Goal: Information Seeking & Learning: Find specific page/section

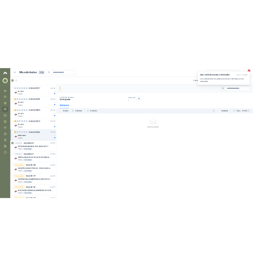
scroll to position [680, 0]
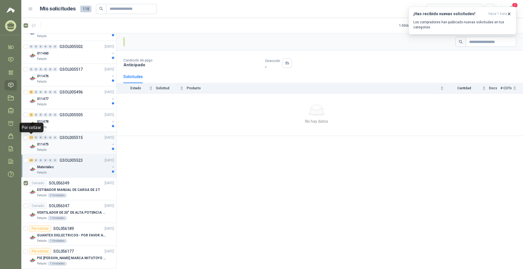
click at [30, 138] on div "11" at bounding box center [31, 137] width 4 height 4
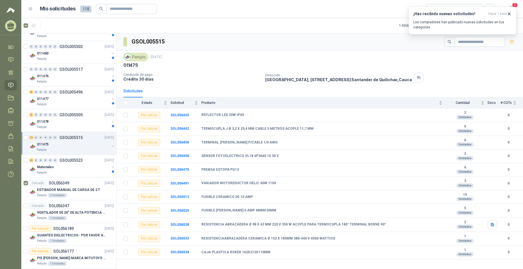
scroll to position [652, 0]
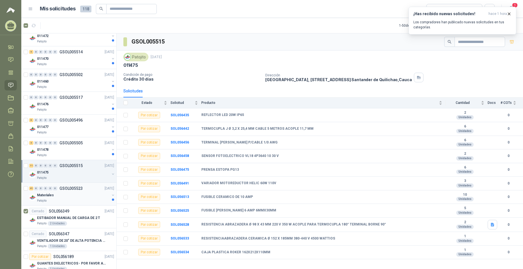
click at [70, 196] on div "Materiales" at bounding box center [73, 194] width 73 height 7
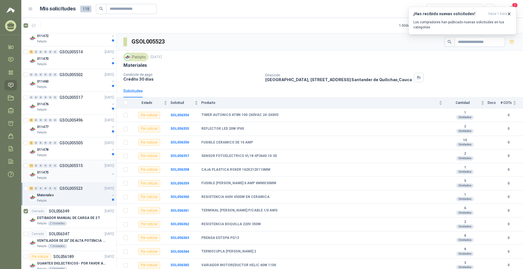
click at [86, 169] on div "011475" at bounding box center [73, 172] width 73 height 7
click at [89, 138] on div "3 0 0 0 0 0 GSOL005505 [DATE] 011478 Patojito" at bounding box center [68, 148] width 95 height 23
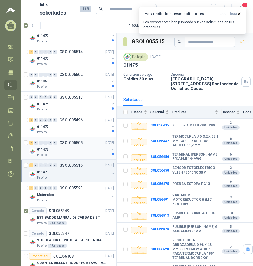
click at [62, 150] on div "011478" at bounding box center [73, 149] width 73 height 7
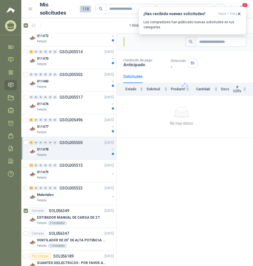
click at [63, 145] on div "3 0 0 0 0 0 GSOL005505 [DATE]" at bounding box center [72, 142] width 86 height 7
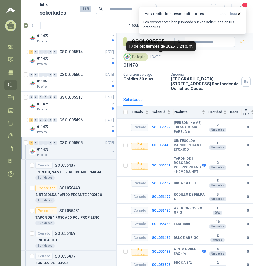
click at [150, 41] on h3 "GSOL005505" at bounding box center [148, 41] width 34 height 9
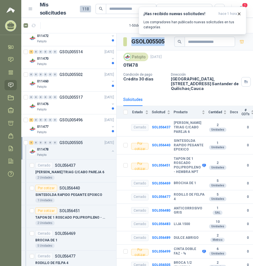
click at [150, 41] on h3 "GSOL005505" at bounding box center [148, 41] width 34 height 9
copy div "GSOL005505"
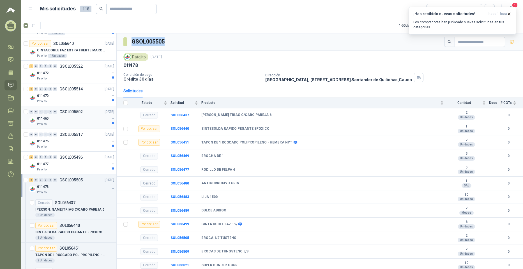
scroll to position [623, 0]
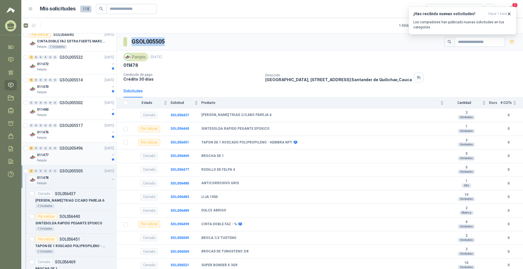
click at [79, 158] on div "Patojito" at bounding box center [73, 160] width 73 height 4
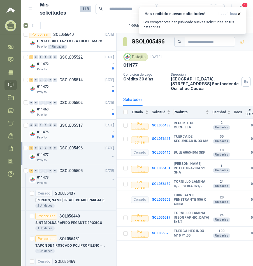
click at [85, 135] on div "011476" at bounding box center [73, 132] width 73 height 7
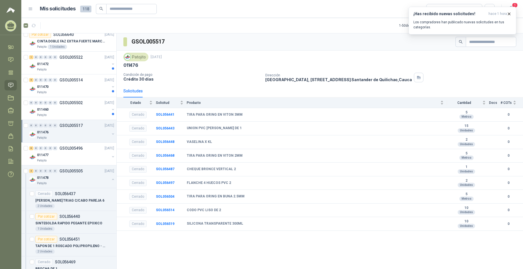
click at [197, 247] on div "GSOL005517 Patojito 17 sept, 2025 011476 Condición de pago Crédito 30 días Dire…" at bounding box center [320, 151] width 406 height 237
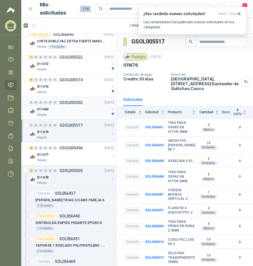
click at [91, 103] on div "0 0 0 0 0 0 GSOL005502 17/09/25" at bounding box center [72, 102] width 86 height 7
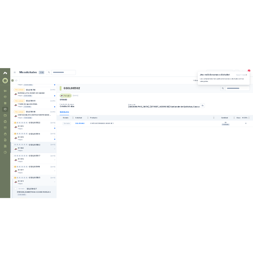
scroll to position [567, 0]
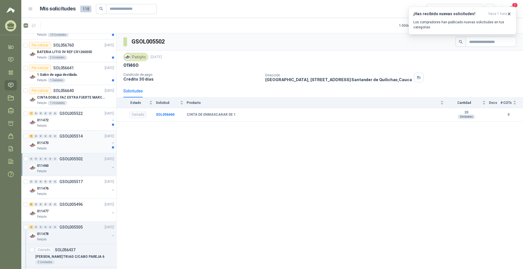
click at [84, 141] on div "011470" at bounding box center [73, 142] width 73 height 7
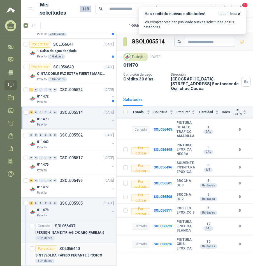
scroll to position [623, 0]
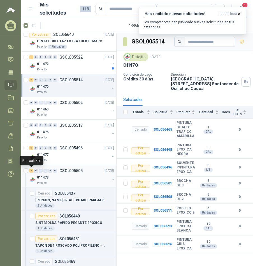
click at [30, 168] on div "3 0 0 0 0 0 GSOL005505 17/09/25" at bounding box center [72, 170] width 86 height 7
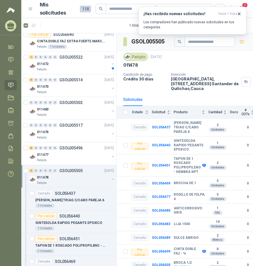
click at [30, 168] on div "3 0 0 0 0 0 GSOL005505 17/09/25" at bounding box center [72, 170] width 86 height 7
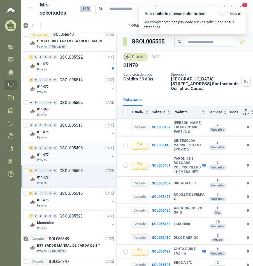
click at [64, 157] on div "011477" at bounding box center [73, 154] width 73 height 7
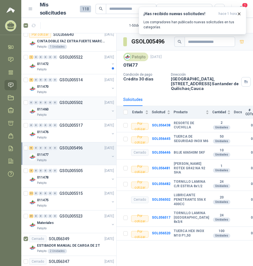
click at [58, 119] on div "0 0 0 0 0 0 GSOL005502 17/09/25 011460 Patojito" at bounding box center [68, 108] width 95 height 23
click at [61, 125] on p "GSOL005517" at bounding box center [70, 125] width 23 height 4
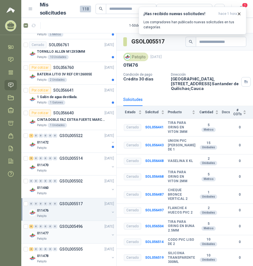
scroll to position [539, 0]
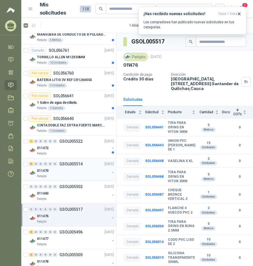
click at [71, 167] on div "5 0 0 0 0 0 GSOL005514 17/09/25" at bounding box center [72, 164] width 86 height 7
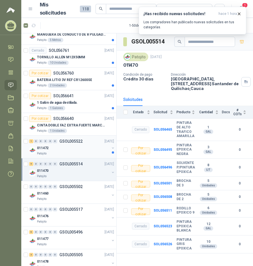
click at [86, 145] on div "011472" at bounding box center [73, 148] width 73 height 7
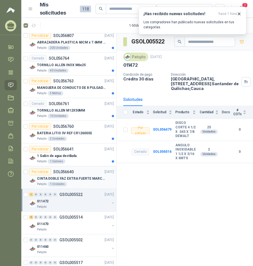
scroll to position [483, 0]
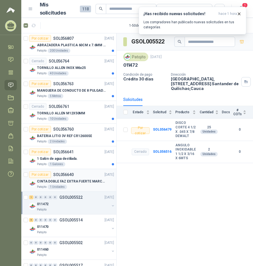
click at [74, 172] on div "Por cotizar SOL056640 18/09/25" at bounding box center [71, 174] width 85 height 7
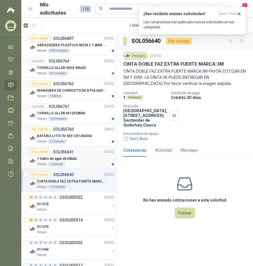
click at [72, 149] on div "Por cotizar SOL056641" at bounding box center [51, 152] width 45 height 7
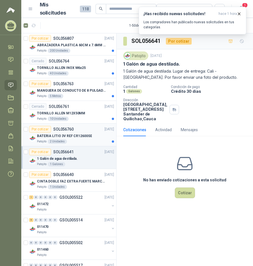
click at [71, 132] on div "Por cotizar SOL056760" at bounding box center [51, 129] width 45 height 7
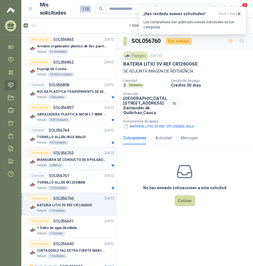
scroll to position [399, 0]
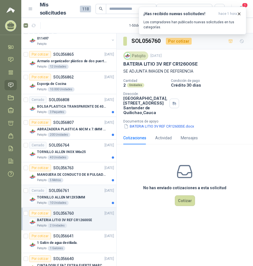
click at [78, 196] on p "TORNILLO ALLEN M12X50MM" at bounding box center [61, 197] width 48 height 5
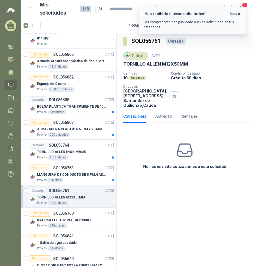
click at [241, 11] on button "¡Has recibido nuevas solicitudes! hace 1 hora Los compradores han publicado nue…" at bounding box center [193, 21] width 108 height 28
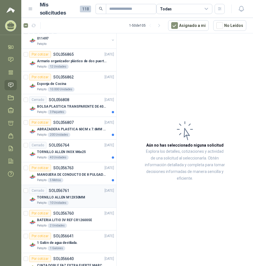
click at [78, 193] on div "Cerrado SOL056761 18/09/25" at bounding box center [71, 190] width 85 height 7
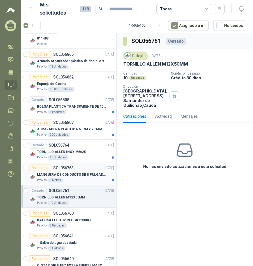
click at [81, 176] on p "MANGUERA DE CONDUCTO DE 8 PULGADAS DE ALAMBRE DE ACERO PU" at bounding box center [72, 174] width 70 height 5
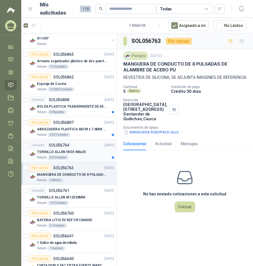
click at [85, 154] on div "TORNILLO ALLEN INOX M6x25" at bounding box center [75, 152] width 77 height 7
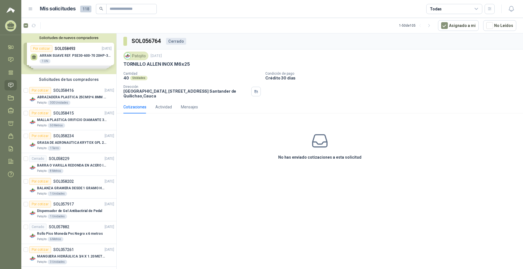
click at [253, 197] on div "SOL056764 Cerrado Patojito 18 sept, 2025 TORNILLO ALLEN INOX M6x25 Cantidad 40 …" at bounding box center [320, 151] width 406 height 237
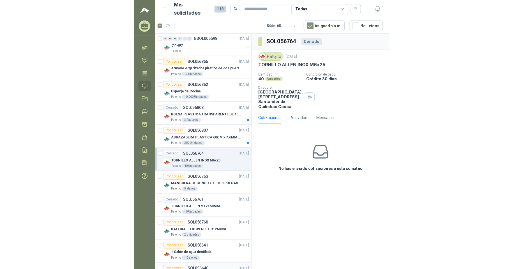
scroll to position [392, 0]
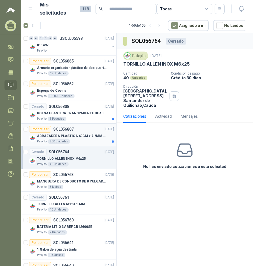
click at [81, 127] on div "Por cotizar SOL056807 19/09/25" at bounding box center [71, 129] width 85 height 7
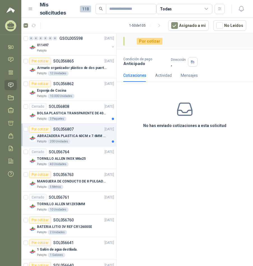
click at [78, 135] on p "ABRAZADERA PLASTICA 60CM x 7.6MM ANCHA" at bounding box center [72, 135] width 70 height 5
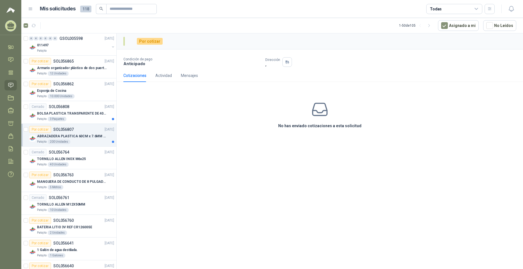
click at [253, 81] on div "Cotizaciones Actividad Mensajes" at bounding box center [319, 75] width 393 height 13
click at [78, 112] on p "BOLSA PLASTICA TRANSPARENTE DE 40*60 CMS" at bounding box center [72, 113] width 70 height 5
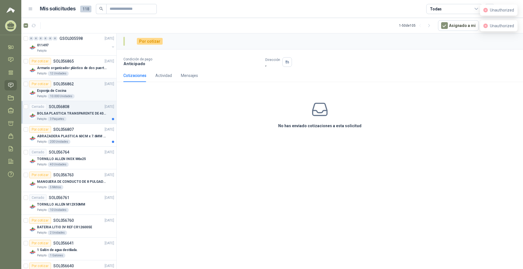
click at [71, 89] on div "Esponja de Cocina" at bounding box center [75, 90] width 77 height 7
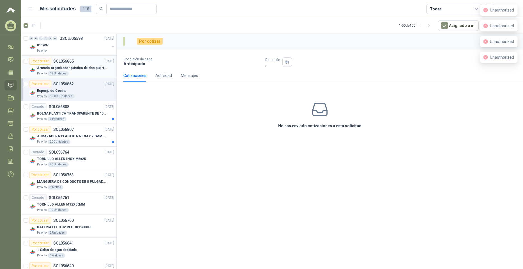
click at [74, 67] on p "Armario organizador plástico de dos puertas de acuerdo a la imagen adjunta" at bounding box center [72, 67] width 70 height 5
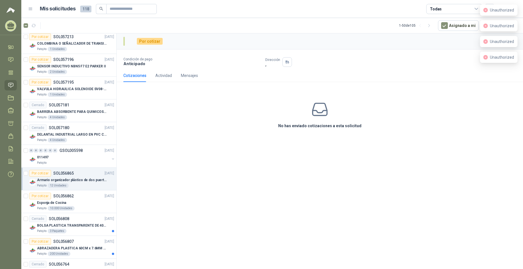
scroll to position [280, 0]
click at [70, 154] on div "011497" at bounding box center [73, 157] width 73 height 7
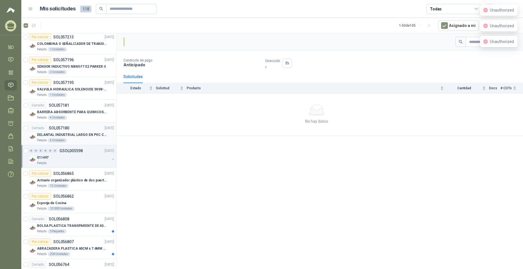
click at [76, 126] on div "Cerrado SOL057180 23/09/25" at bounding box center [71, 127] width 85 height 7
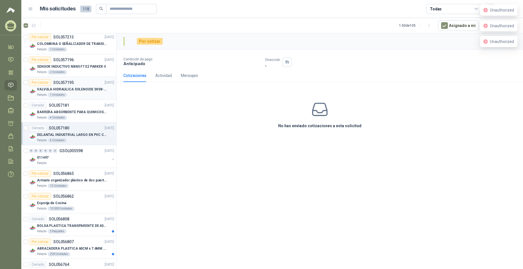
click at [70, 80] on p "SOL057195" at bounding box center [63, 82] width 20 height 4
click at [80, 66] on p "SENSOR INDUCTIVO NBN5 F7 E2 PARKER II" at bounding box center [71, 66] width 69 height 5
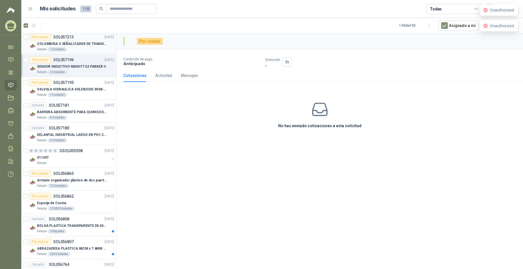
click at [79, 46] on p "COLOMBINA O SEÑALIZADOR DE TRANSITO" at bounding box center [72, 43] width 70 height 5
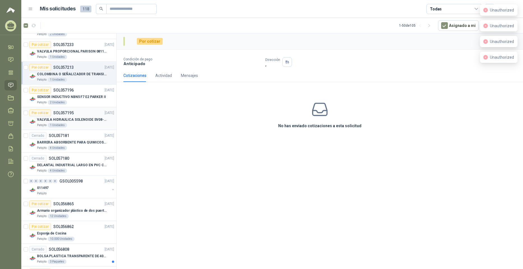
scroll to position [196, 0]
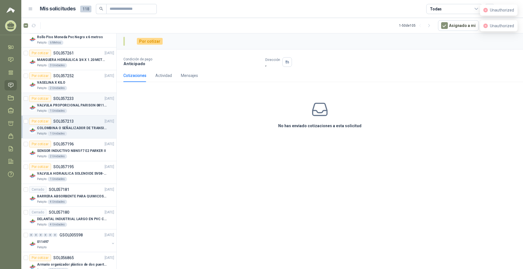
click at [77, 94] on article "Por cotizar SOL057233 24/09/25 VALVULA PROPORCIONAL PARISON 0811404612 / 4WRPEH…" at bounding box center [68, 104] width 95 height 23
click at [253, 11] on span "Unauthorized" at bounding box center [502, 10] width 24 height 4
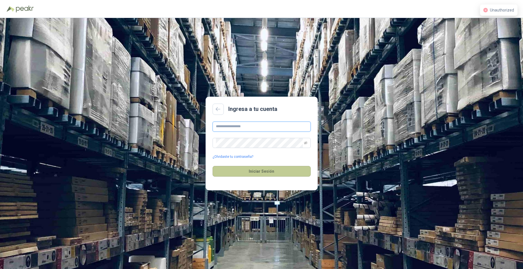
type input "**********"
click at [236, 171] on button "Iniciar Sesión" at bounding box center [262, 171] width 98 height 11
click at [304, 143] on icon "eye-invisible" at bounding box center [305, 142] width 3 height 3
click at [304, 143] on icon "eye" at bounding box center [305, 142] width 3 height 3
click at [252, 169] on button "Iniciar Sesión" at bounding box center [262, 171] width 98 height 11
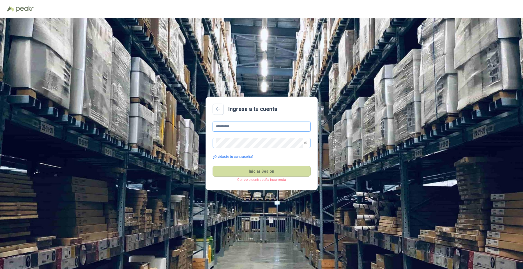
click at [237, 123] on input "**********" at bounding box center [262, 126] width 98 height 10
type input "**********"
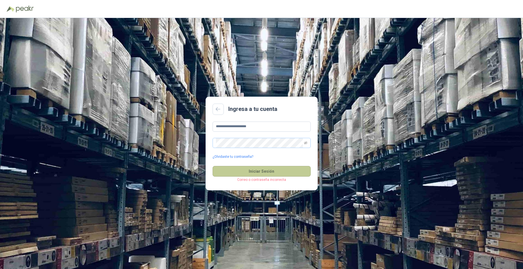
click at [234, 167] on button "Iniciar Sesión" at bounding box center [262, 171] width 98 height 11
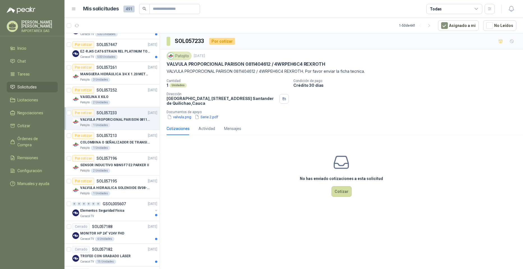
scroll to position [617, 0]
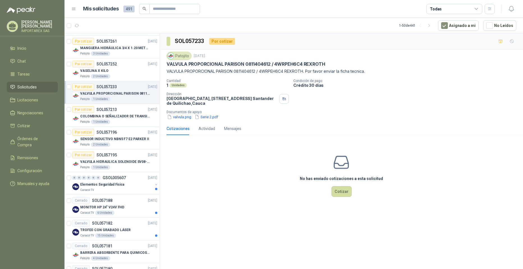
click at [476, 10] on icon at bounding box center [476, 8] width 3 height 1
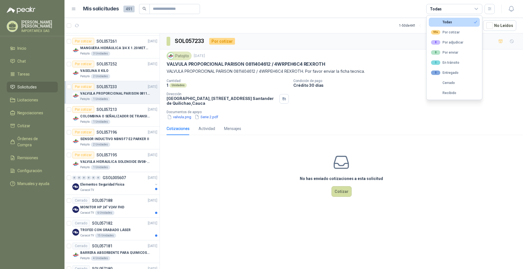
click at [476, 10] on icon at bounding box center [476, 8] width 3 height 1
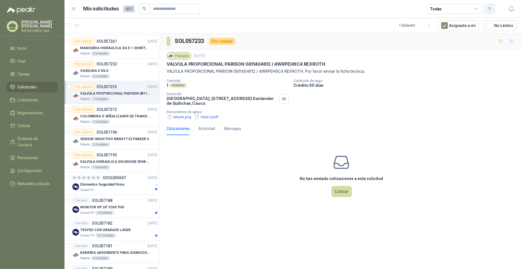
click at [488, 9] on icon "button" at bounding box center [489, 8] width 5 height 5
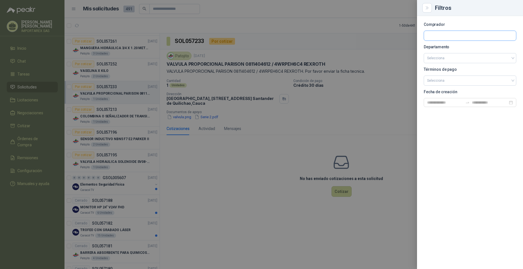
click at [457, 33] on input "text" at bounding box center [470, 36] width 92 height 10
type input "*****"
click at [453, 52] on span "Industrias Patojito SAS -" at bounding box center [451, 50] width 29 height 3
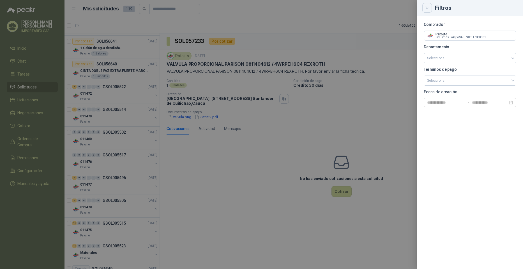
click at [430, 9] on button "Close" at bounding box center [427, 8] width 10 height 10
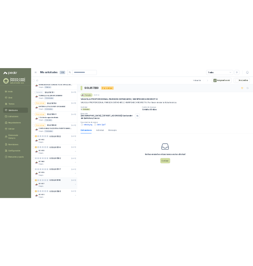
scroll to position [561, 0]
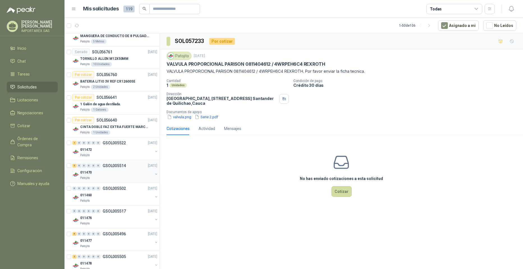
click at [113, 167] on p "GSOL005514" at bounding box center [114, 165] width 23 height 4
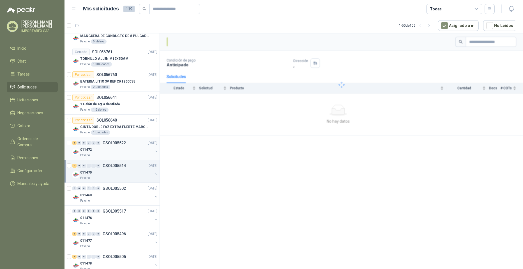
click at [113, 146] on div "1 0 0 0 0 0 GSOL005522 17/09/25" at bounding box center [115, 142] width 86 height 7
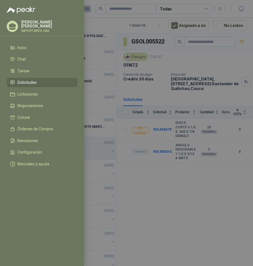
click at [92, 20] on div at bounding box center [126, 133] width 253 height 266
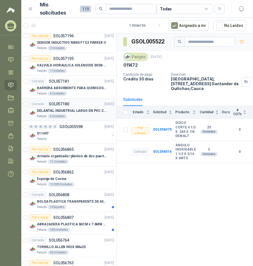
scroll to position [336, 0]
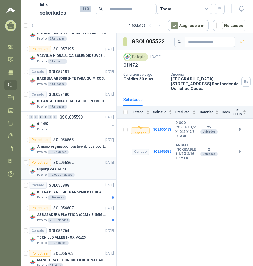
click at [82, 165] on div "Por cotizar SOL056862 22/09/25" at bounding box center [71, 162] width 85 height 7
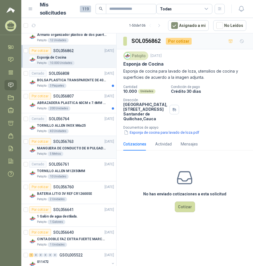
scroll to position [449, 0]
click at [86, 127] on div "TORNILLO ALLEN INOX M6x25" at bounding box center [75, 125] width 77 height 7
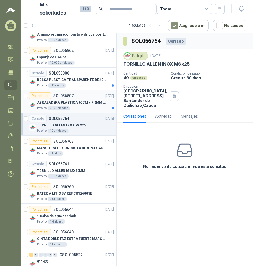
click at [81, 102] on p "ABRAZADERA PLASTICA 60CM x 7.6MM ANCHA" at bounding box center [72, 102] width 70 height 5
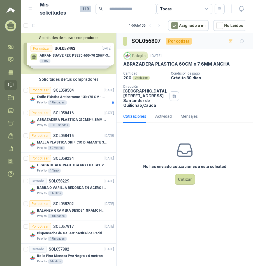
click at [112, 3] on div "Mis solicitudes 119" at bounding box center [98, 9] width 117 height 16
click at [127, 6] on input "text" at bounding box center [128, 9] width 39 height 10
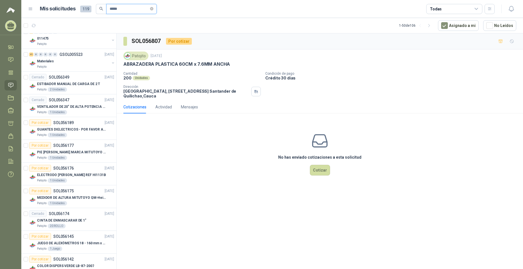
scroll to position [923, 0]
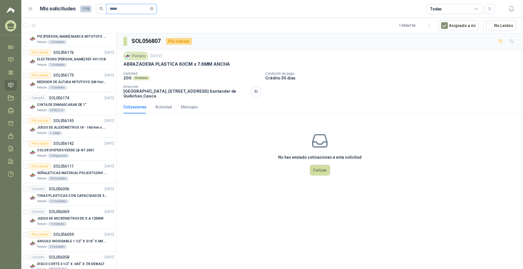
click at [131, 10] on input "*****" at bounding box center [129, 9] width 39 height 10
type input "*****"
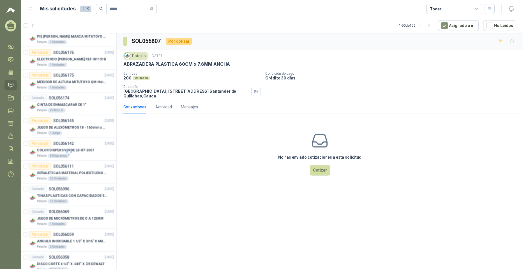
scroll to position [0, 0]
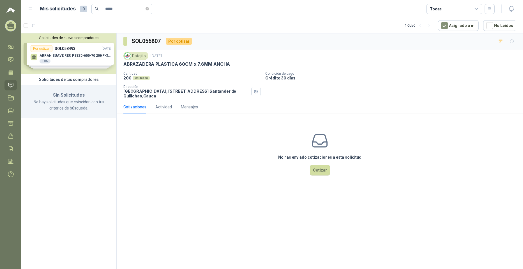
click at [462, 7] on div "Todas" at bounding box center [454, 9] width 56 height 10
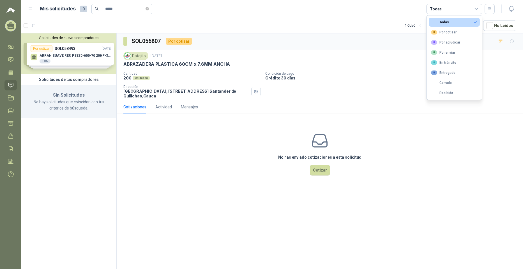
click at [462, 7] on div "Todas" at bounding box center [454, 9] width 56 height 10
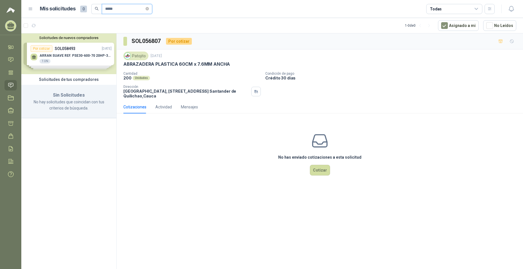
click at [144, 9] on input "*****" at bounding box center [124, 9] width 39 height 10
click at [149, 10] on icon "close-circle" at bounding box center [147, 8] width 3 height 3
click at [187, 15] on header "Mis solicitudes 0 Todas" at bounding box center [272, 9] width 502 height 18
click at [51, 161] on div "Solicitudes de nuevos compradores Por cotizar SOL058493 03/10/25 ARRAN SUAVE RE…" at bounding box center [68, 151] width 95 height 237
click at [492, 7] on button "button" at bounding box center [489, 9] width 10 height 10
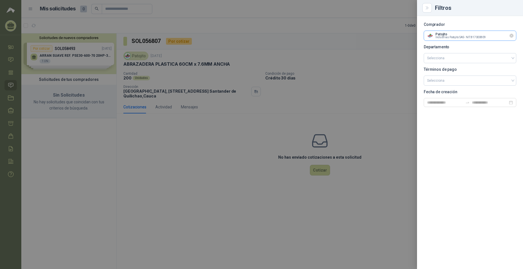
click at [466, 35] on input "text" at bounding box center [470, 36] width 92 height 10
click at [461, 50] on span "Industrias Patojito SAS -" at bounding box center [453, 50] width 32 height 3
click at [355, 75] on div at bounding box center [261, 134] width 523 height 269
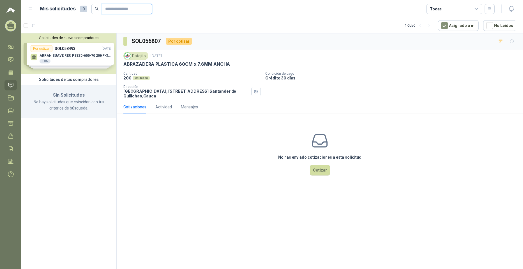
click at [126, 4] on input "text" at bounding box center [124, 9] width 39 height 10
click at [79, 174] on div "Solicitudes de nuevos compradores Por cotizar SOL058493 03/10/25 ARRAN SUAVE RE…" at bounding box center [68, 151] width 95 height 237
click at [35, 26] on icon "button" at bounding box center [34, 25] width 4 height 3
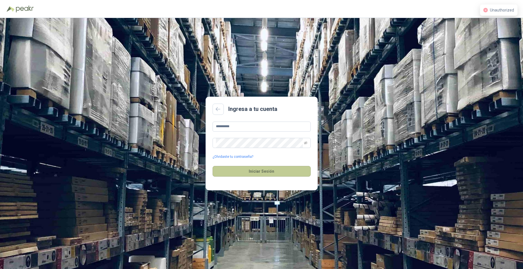
click at [232, 168] on button "Iniciar Sesión" at bounding box center [262, 171] width 98 height 11
click at [299, 119] on main "**********" at bounding box center [261, 143] width 112 height 94
click at [282, 124] on input "**********" at bounding box center [262, 126] width 98 height 10
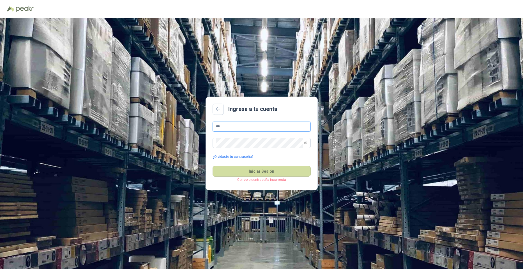
type input "**********"
click at [261, 171] on button "Iniciar Sesión" at bounding box center [262, 171] width 98 height 11
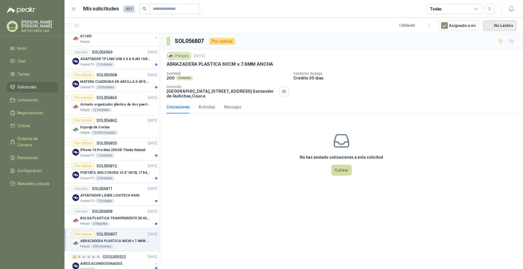
scroll to position [894, 0]
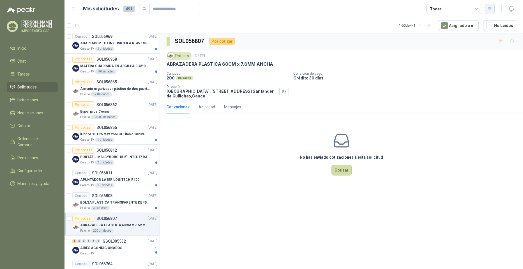
click at [489, 9] on icon "button" at bounding box center [489, 8] width 3 height 3
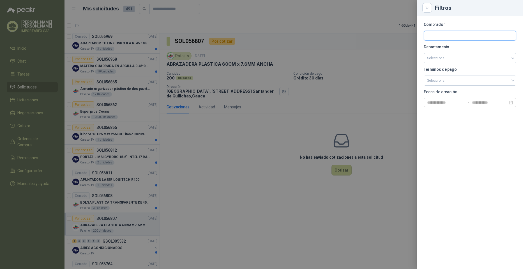
click at [448, 31] on input "text" at bounding box center [470, 36] width 92 height 10
type input "****"
click at [444, 46] on p "Patojito" at bounding box center [462, 47] width 50 height 3
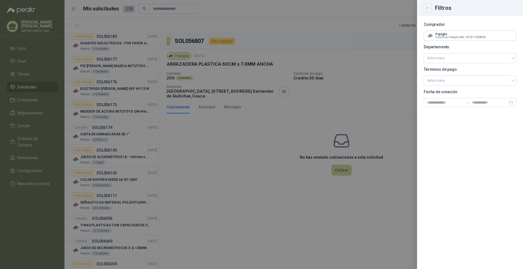
click at [424, 8] on button "Close" at bounding box center [427, 8] width 10 height 10
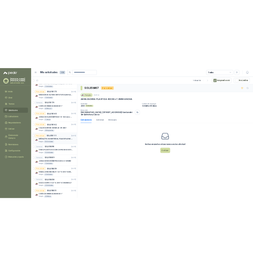
scroll to position [957, 0]
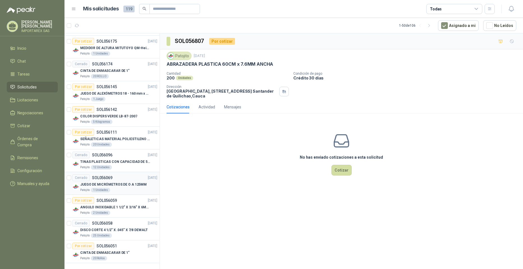
click at [131, 184] on p "JUEGO DE MICRÓMETROS DE O A 125MM" at bounding box center [113, 184] width 66 height 5
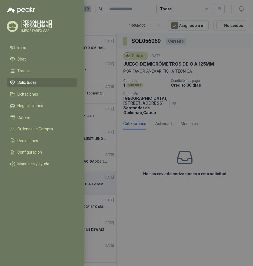
click at [221, 101] on div at bounding box center [126, 133] width 253 height 266
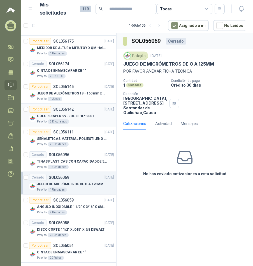
click at [77, 109] on div "Por cotizar SOL056142 16/09/25" at bounding box center [71, 109] width 85 height 7
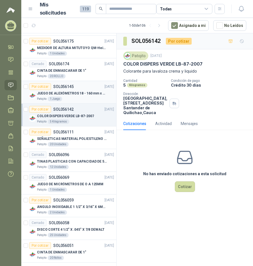
click at [76, 94] on p "JUEGO DE ALEXÓMETROS 18 - 160 mm x 0,01 mm 2824-S3" at bounding box center [72, 93] width 70 height 5
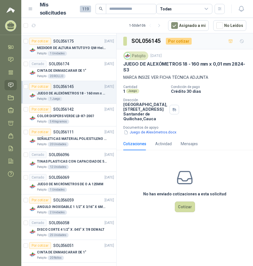
click at [69, 46] on p "MEDIDOR DE ALTURA MITUTOYO QM-Height 518-245" at bounding box center [72, 47] width 70 height 5
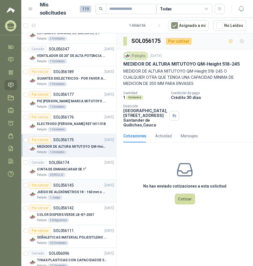
scroll to position [845, 0]
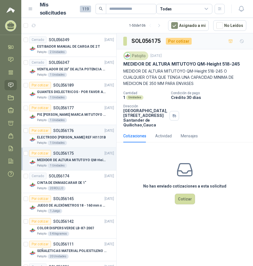
click at [88, 128] on div "Por cotizar SOL056176 16/09/25" at bounding box center [71, 130] width 85 height 7
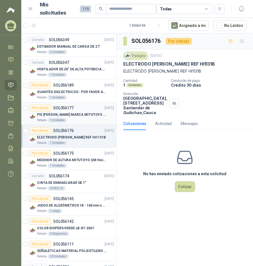
click at [74, 108] on div "Por cotizar SOL056177 16/09/25" at bounding box center [71, 108] width 85 height 7
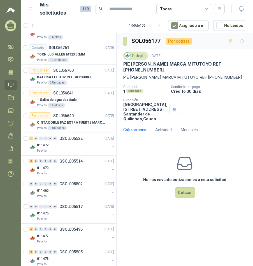
scroll to position [537, 0]
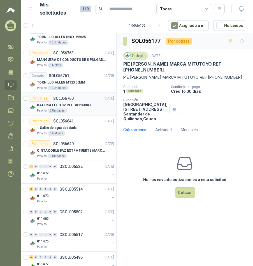
click at [78, 100] on div "Por cotizar SOL056760 18/09/25" at bounding box center [71, 98] width 85 height 7
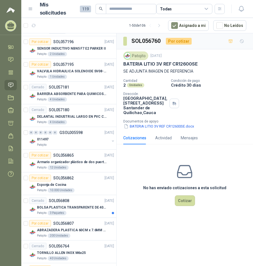
scroll to position [313, 0]
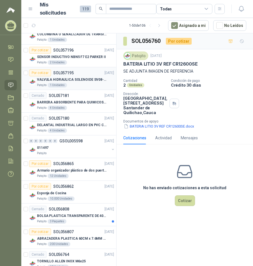
click at [70, 76] on div "Por cotizar SOL057195" at bounding box center [51, 73] width 45 height 7
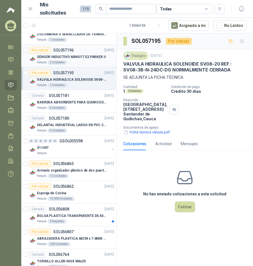
click at [71, 58] on p "SENSOR INDUCTIVO NBN5 F7 E2 PARKER II" at bounding box center [71, 56] width 69 height 5
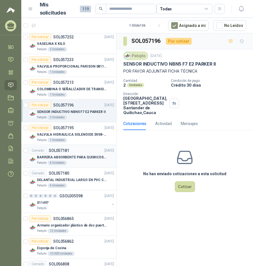
scroll to position [257, 0]
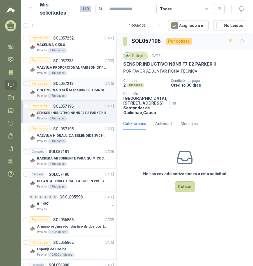
click at [70, 86] on div "Por cotizar SOL057213" at bounding box center [51, 83] width 45 height 7
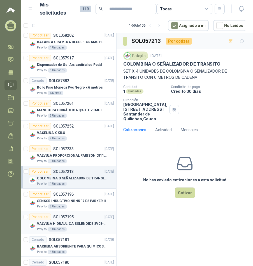
scroll to position [172, 0]
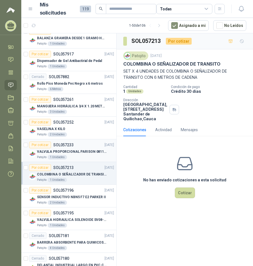
click at [79, 153] on p "VALVULA PROPORCIONAL PARISON 0811404612 / 4WRPEH6C4 REXROTH" at bounding box center [72, 151] width 70 height 5
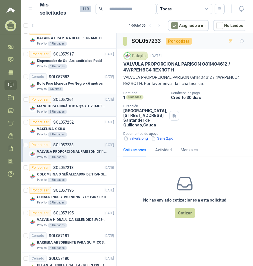
click at [73, 99] on p "SOL057261" at bounding box center [63, 100] width 20 height 4
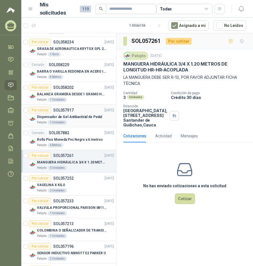
scroll to position [88, 0]
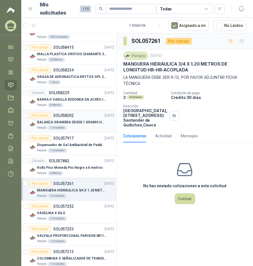
click at [71, 114] on p "SOL058202" at bounding box center [63, 116] width 20 height 4
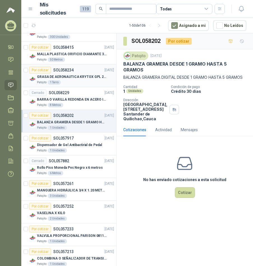
click at [72, 75] on p "GRASA DE AERONAUTICA KRYTOX GPL 207 (SE ADJUNTA IMAGEN DE REFERENCIA)" at bounding box center [72, 76] width 70 height 5
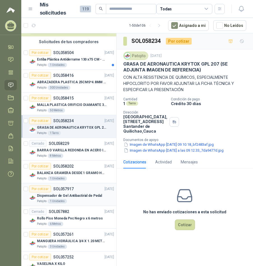
scroll to position [4, 0]
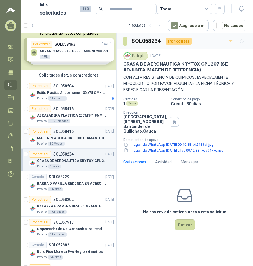
click at [77, 130] on div "Por cotizar SOL058415 02/10/25" at bounding box center [71, 131] width 85 height 7
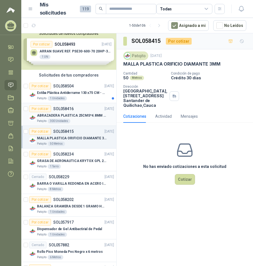
click at [73, 112] on div "ABRAZADERA PLASTICA 25CMS*4.8MM NEGRA" at bounding box center [75, 115] width 77 height 7
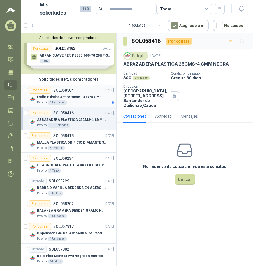
click at [68, 99] on p "Estiba Plástica Antiderrame 130 x75 CM - Capacidad 180-200 Litros" at bounding box center [72, 96] width 70 height 5
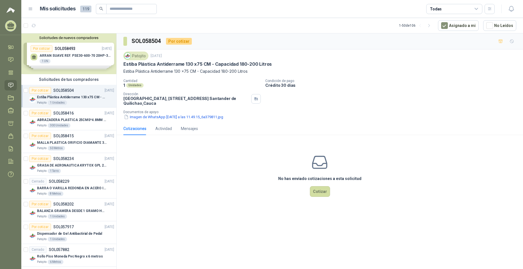
click at [24, 28] on div at bounding box center [31, 25] width 15 height 9
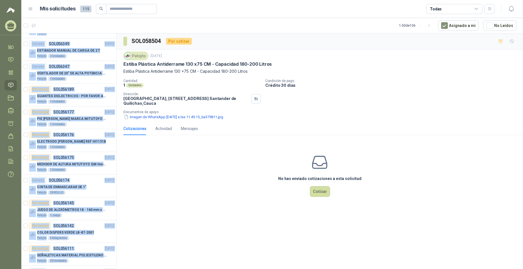
scroll to position [957, 0]
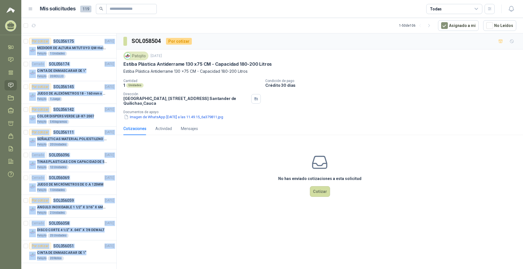
drag, startPoint x: 24, startPoint y: 84, endPoint x: 90, endPoint y: 275, distance: 202.2
click at [90, 268] on html "Jessy Garcia IMPORTAREX SAS Inicio Chat Tareas Solicitudes Licitaciones Negocia…" at bounding box center [261, 134] width 523 height 269
drag, startPoint x: 90, startPoint y: 275, endPoint x: 104, endPoint y: 198, distance: 78.3
copy div "Solicitudes de tus compradores Por cotizar SOL058504 03/10/25 Estiba Plástica A…"
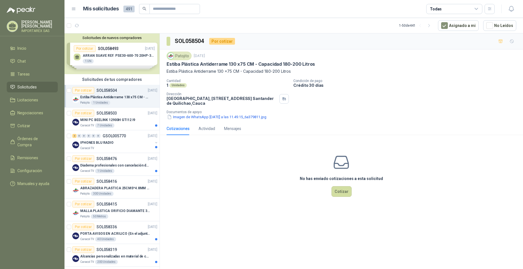
click at [450, 11] on div "Todas" at bounding box center [454, 9] width 56 height 10
click at [488, 11] on icon "button" at bounding box center [489, 8] width 5 height 5
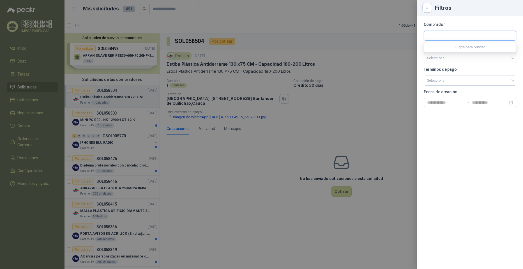
click at [468, 32] on input "text" at bounding box center [470, 36] width 92 height 10
type input "*****"
click at [453, 47] on p "Patojito" at bounding box center [462, 47] width 50 height 3
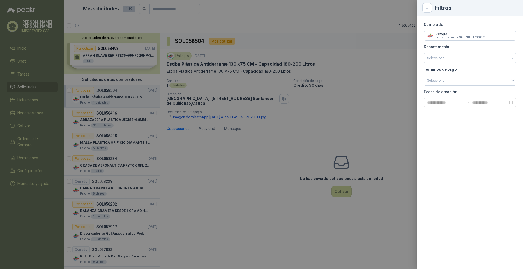
click at [472, 51] on section "Comprador Patojito Industrias Patojito SAS - NIT : 817000809 Departamento Selec…" at bounding box center [470, 65] width 93 height 84
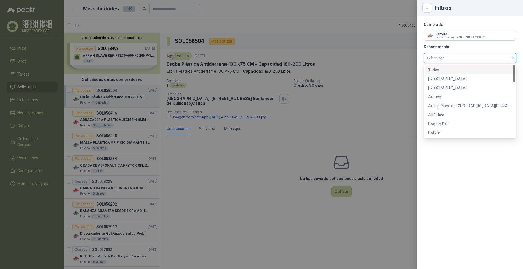
click at [469, 55] on input "search" at bounding box center [470, 58] width 86 height 10
click at [474, 177] on div "Comprador Patojito Industrias Patojito SAS - NIT : 817000809 Departamento Selec…" at bounding box center [470, 142] width 106 height 253
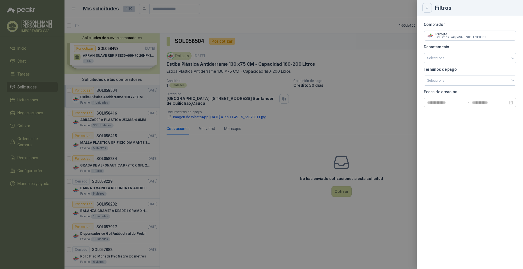
click at [422, 6] on button "Close" at bounding box center [427, 8] width 10 height 10
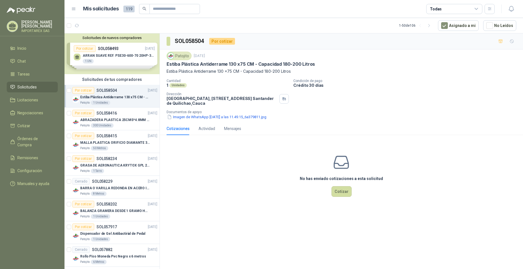
click at [93, 26] on article "1 - 50 de 106 Asignado a mi No Leídos" at bounding box center [293, 25] width 458 height 15
click at [228, 12] on article "Mis solicitudes 119 Todas" at bounding box center [289, 9] width 412 height 10
click at [67, 28] on div at bounding box center [74, 25] width 15 height 9
click at [10, 95] on link "Licitaciones" at bounding box center [32, 99] width 51 height 11
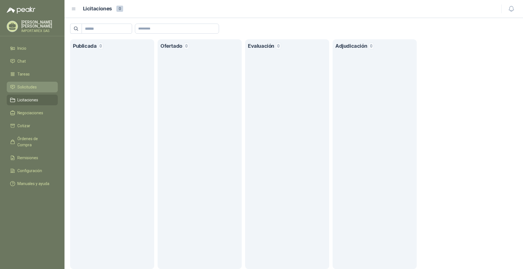
click at [41, 85] on li "Solicitudes" at bounding box center [32, 87] width 44 height 6
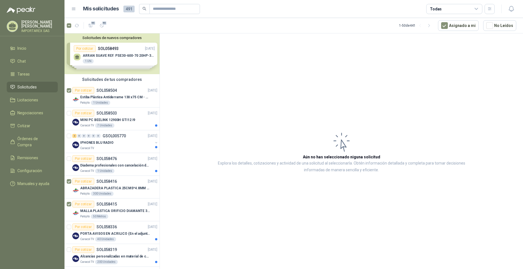
click at [334, 104] on article "Aún no has seleccionado niguna solicitud Explora los detalles, cotizaciones y a…" at bounding box center [341, 151] width 363 height 237
click at [491, 10] on icon "button" at bounding box center [489, 8] width 5 height 5
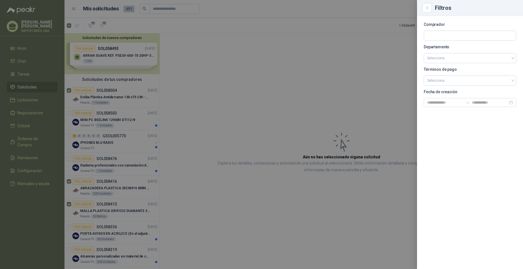
click at [459, 45] on p "Departamento" at bounding box center [470, 46] width 93 height 3
click at [469, 33] on input "text" at bounding box center [470, 36] width 92 height 10
type input "*****"
click at [462, 49] on span "Industrias Patojito SAS -" at bounding box center [451, 50] width 29 height 3
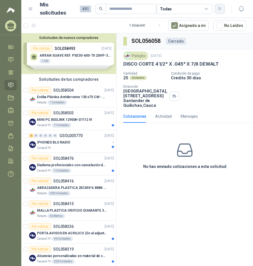
click at [224, 10] on button "button" at bounding box center [220, 9] width 10 height 10
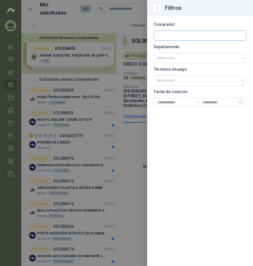
click at [210, 35] on input "text" at bounding box center [200, 36] width 92 height 10
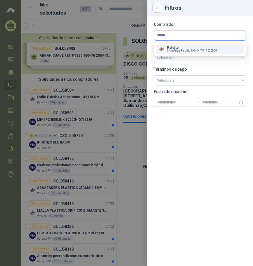
type input "******"
click at [205, 51] on span "NIT : 817000809" at bounding box center [207, 50] width 20 height 3
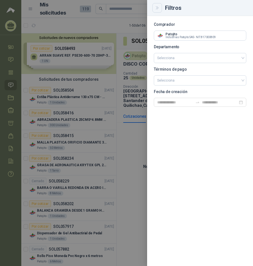
click at [160, 7] on button "Close" at bounding box center [158, 8] width 10 height 10
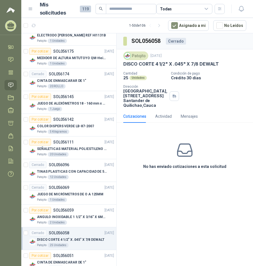
scroll to position [960, 0]
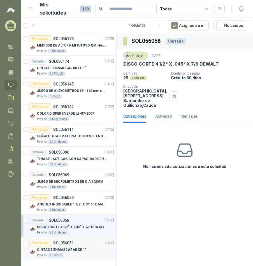
click at [86, 245] on div "Por cotizar SOL056051 [DATE]" at bounding box center [71, 243] width 85 height 7
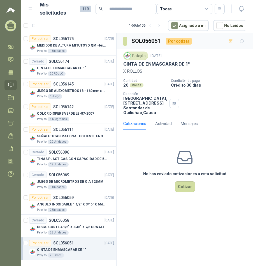
click at [152, 40] on h3 "SOL056051" at bounding box center [146, 41] width 30 height 9
copy h3 "SOL056051"
click at [63, 218] on p "SOL056058" at bounding box center [59, 220] width 20 height 4
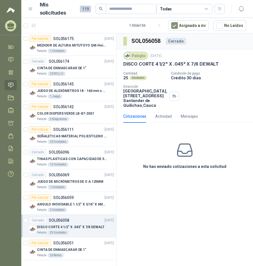
click at [139, 41] on h3 "SOL056058" at bounding box center [146, 41] width 30 height 9
copy h3 "SOL056058"
click at [73, 196] on div "Por cotizar SOL056059 [DATE]" at bounding box center [71, 197] width 85 height 7
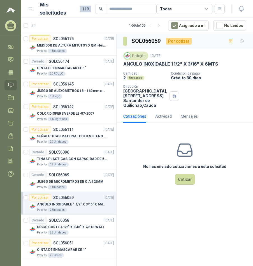
click at [142, 42] on h3 "SOL056059" at bounding box center [146, 41] width 30 height 9
copy h3 "SOL056059"
click at [80, 184] on p "JUEGO DE MICRÓMETROS DE O A 125MM" at bounding box center [70, 181] width 66 height 5
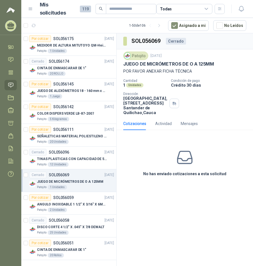
click at [142, 40] on h3 "SOL056069" at bounding box center [146, 41] width 30 height 9
copy h3 "SOL056069"
click at [75, 157] on p "TINAS PLASTICAS CON CAPACIDAD DE 50 KG" at bounding box center [72, 158] width 70 height 5
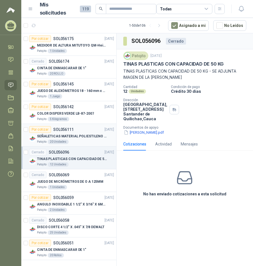
click at [76, 135] on p "SEÑALETICAS MATERIAL POLIESTILENO CON VINILO LAMINADO CALIBRE 60" at bounding box center [72, 136] width 70 height 5
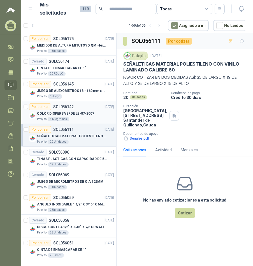
click at [72, 117] on div "COLOR DISPERS VERDE LB-87-2007" at bounding box center [75, 113] width 77 height 7
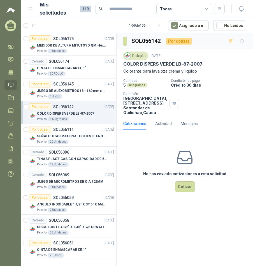
click at [82, 111] on p "COLOR DISPERS VERDE LB-87-2007" at bounding box center [65, 113] width 57 height 5
